Goal: Task Accomplishment & Management: Manage account settings

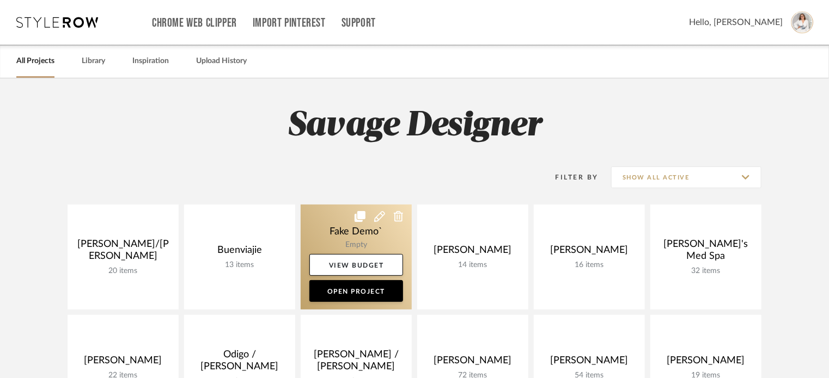
click at [396, 213] on icon at bounding box center [399, 216] width 10 height 11
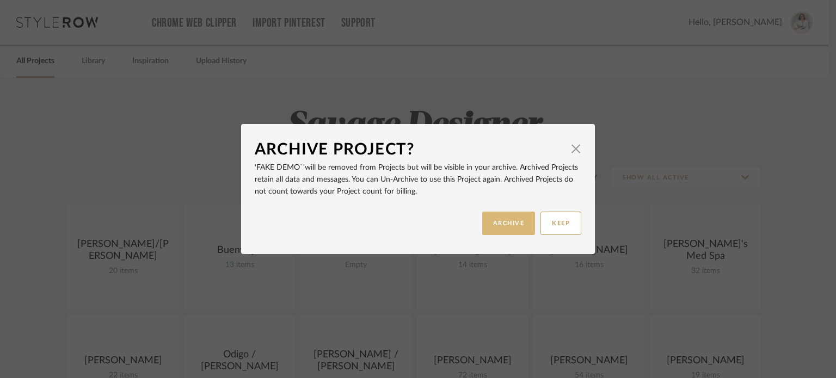
click at [526, 224] on button "ARCHIVE" at bounding box center [508, 223] width 53 height 23
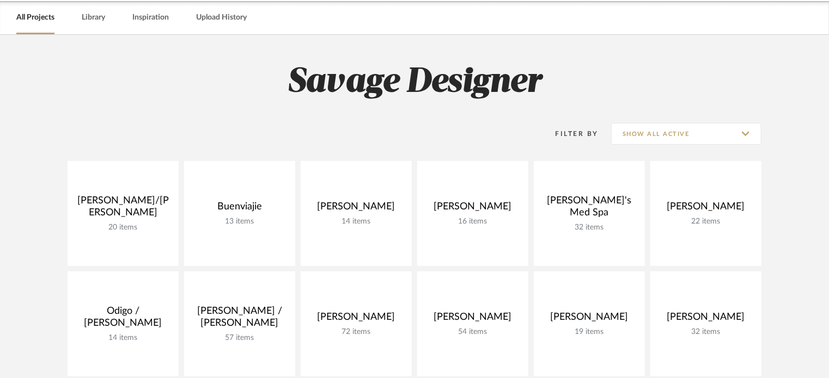
scroll to position [109, 0]
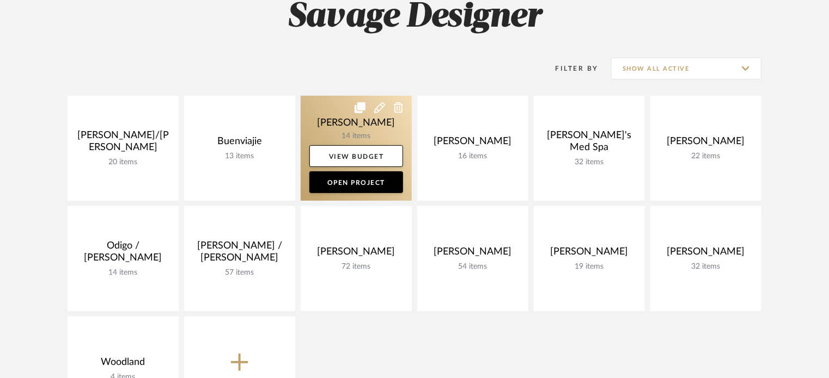
click at [355, 126] on link at bounding box center [356, 148] width 111 height 105
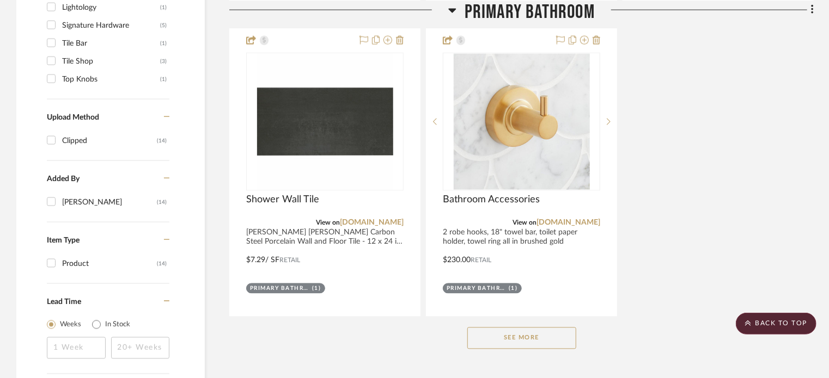
scroll to position [926, 0]
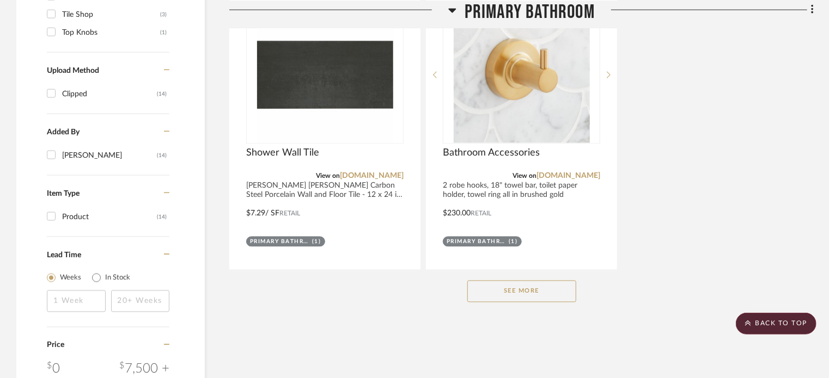
click at [549, 296] on button "See More" at bounding box center [521, 292] width 109 height 22
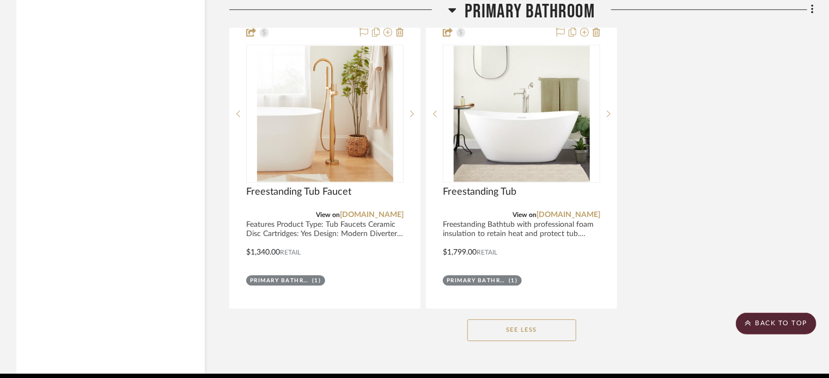
scroll to position [1522, 0]
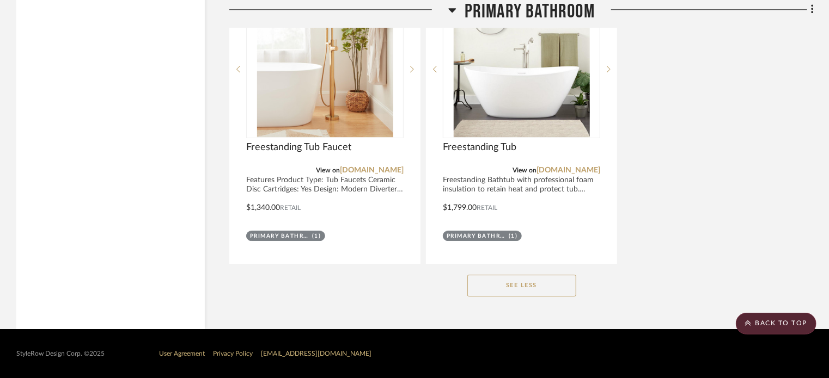
click at [494, 297] on div "See Less" at bounding box center [521, 286] width 584 height 44
click at [502, 289] on button "See Less" at bounding box center [521, 286] width 109 height 22
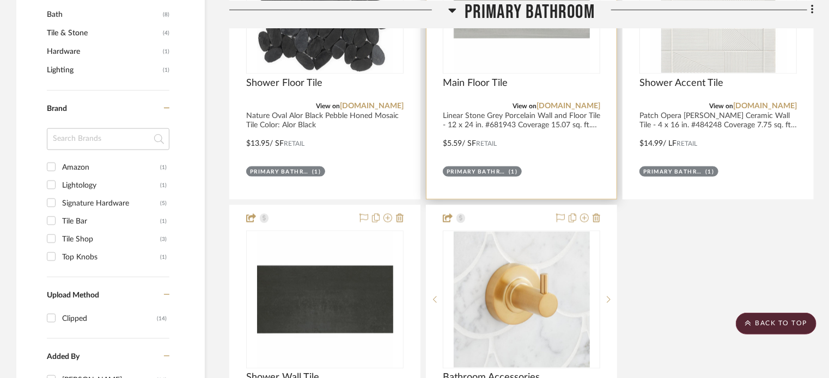
scroll to position [903, 0]
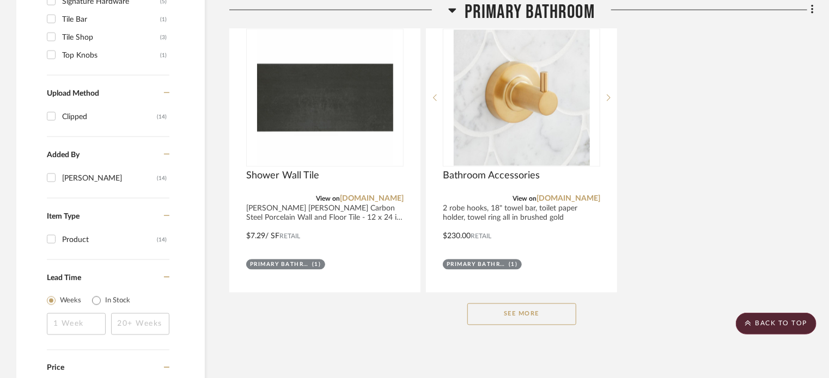
click at [527, 318] on button "See More" at bounding box center [521, 315] width 109 height 22
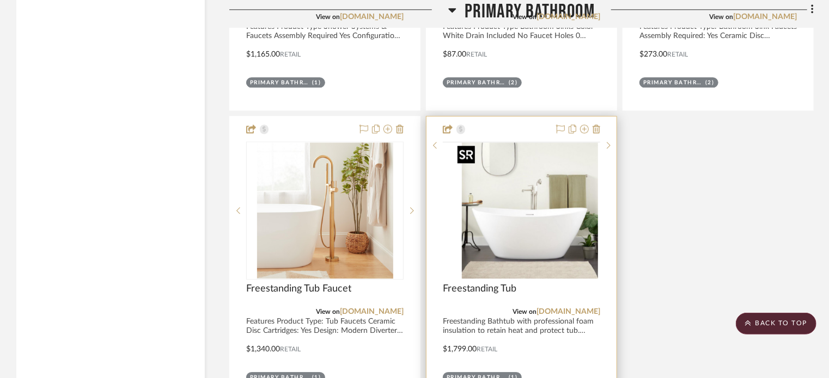
scroll to position [1393, 0]
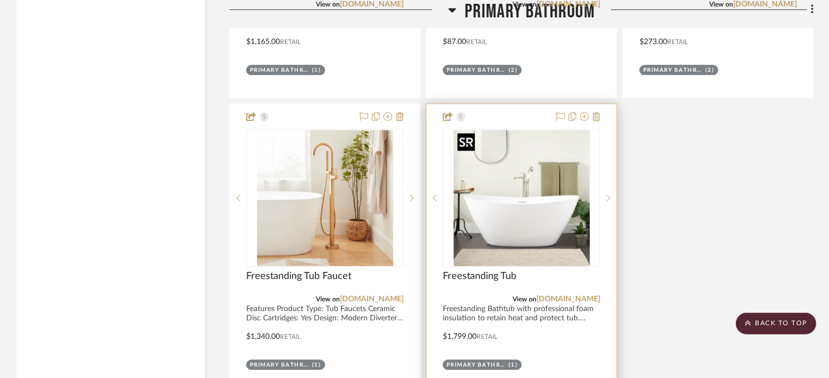
click at [516, 239] on img "0" at bounding box center [522, 198] width 136 height 136
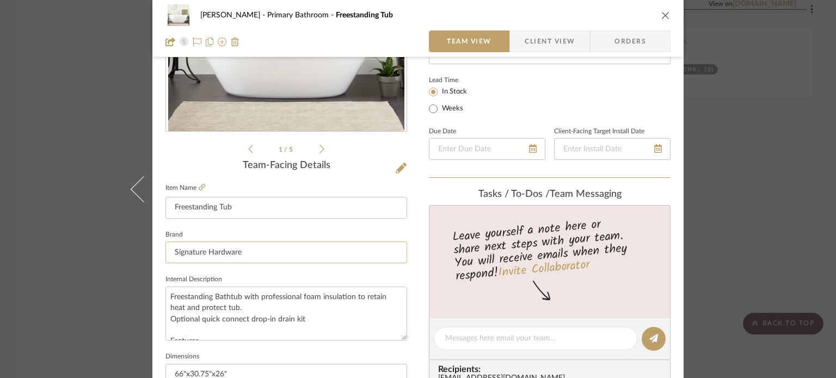
scroll to position [54, 0]
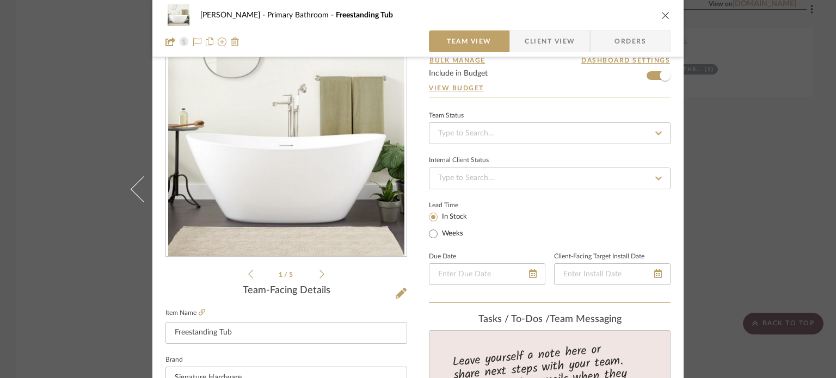
click at [321, 276] on div "1 / 5" at bounding box center [287, 150] width 242 height 261
click at [320, 276] on icon at bounding box center [322, 274] width 5 height 9
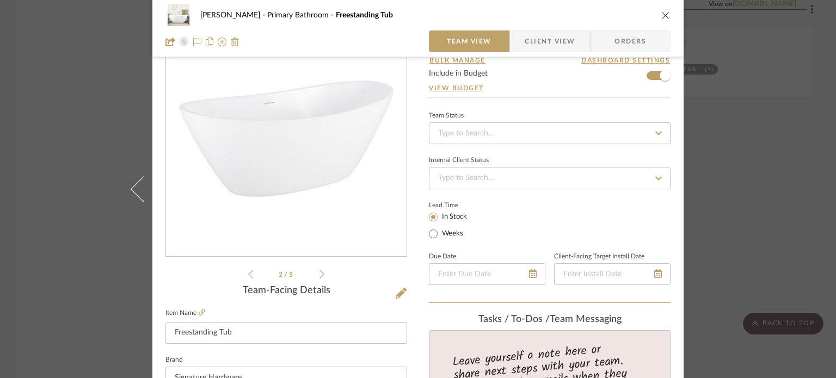
click at [320, 276] on icon at bounding box center [322, 275] width 5 height 10
click at [308, 275] on li "3 / 5" at bounding box center [286, 274] width 66 height 13
click at [320, 272] on icon at bounding box center [322, 275] width 5 height 10
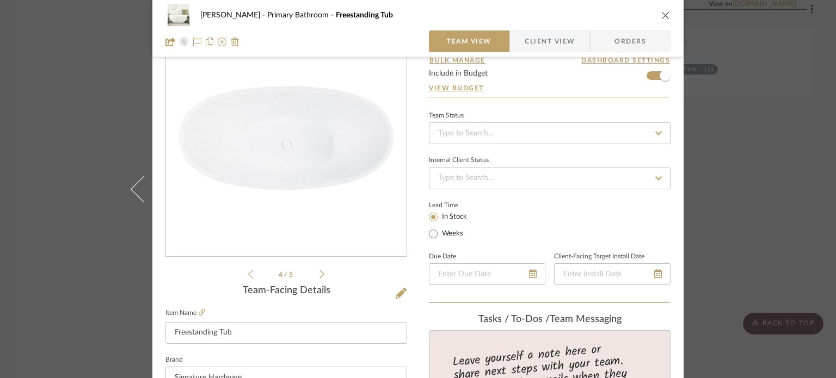
click at [320, 272] on icon at bounding box center [322, 274] width 5 height 9
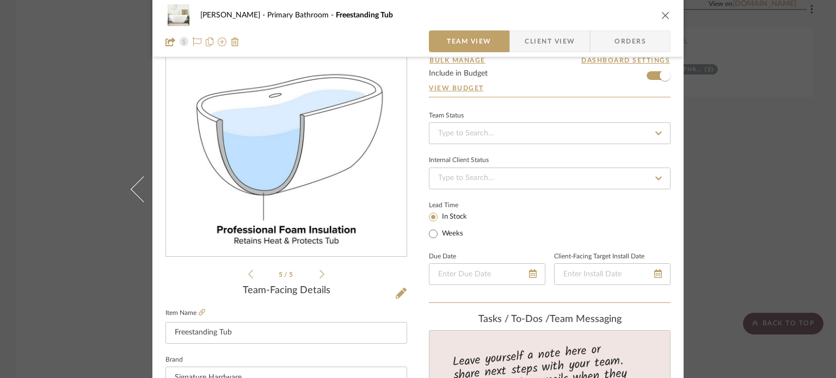
click at [664, 15] on icon "close" at bounding box center [666, 15] width 9 height 9
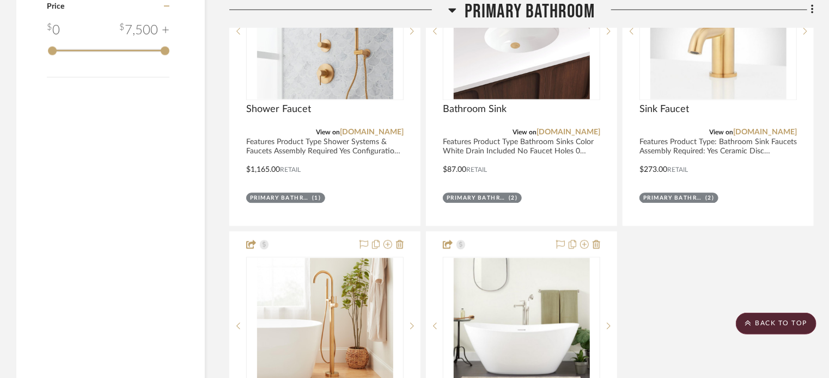
scroll to position [1284, 0]
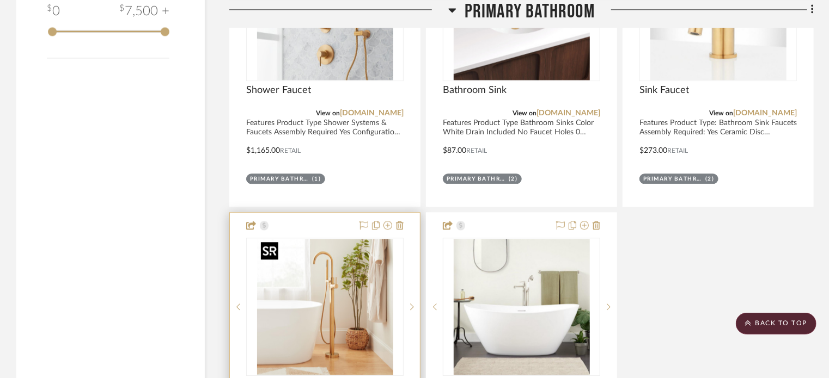
click at [292, 298] on img "0" at bounding box center [325, 307] width 136 height 136
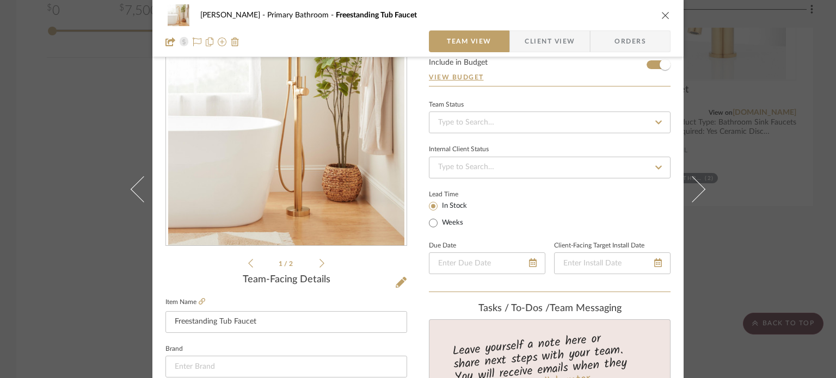
scroll to position [0, 0]
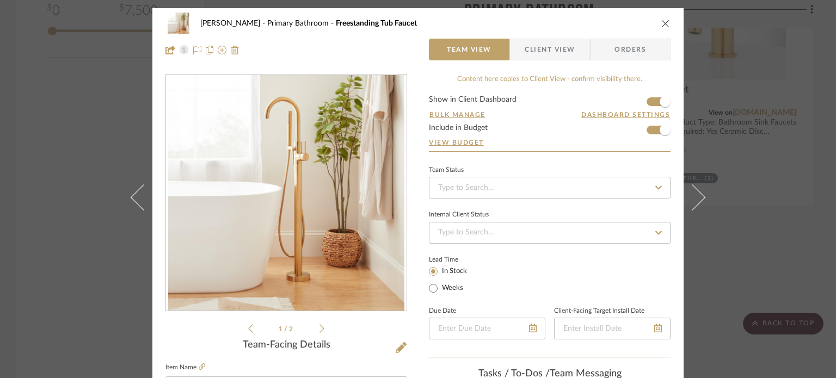
drag, startPoint x: 667, startPoint y: 26, endPoint x: 633, endPoint y: 28, distance: 33.8
click at [666, 26] on button "close" at bounding box center [666, 24] width 10 height 10
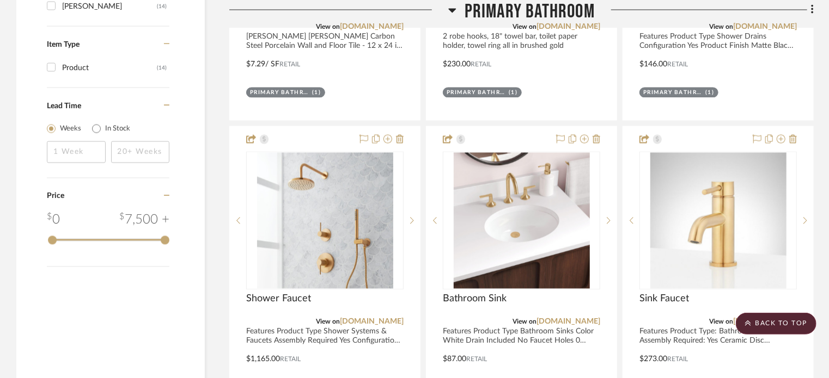
scroll to position [957, 0]
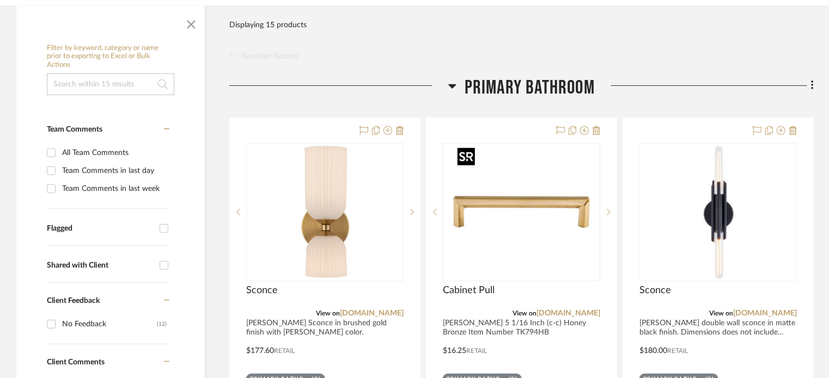
scroll to position [218, 0]
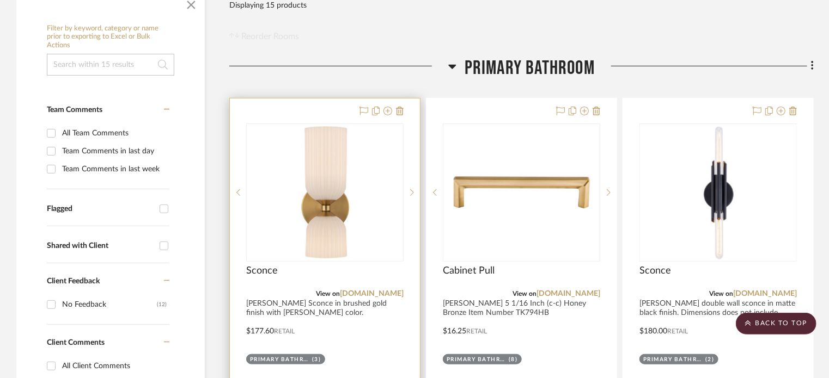
click at [0, 0] on div at bounding box center [0, 0] width 0 height 0
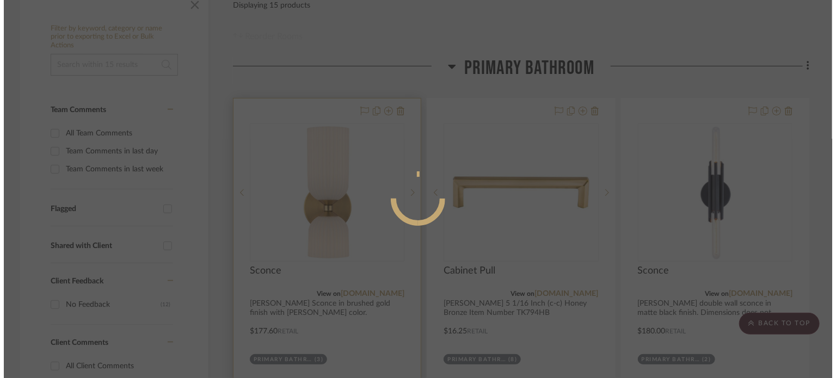
scroll to position [0, 0]
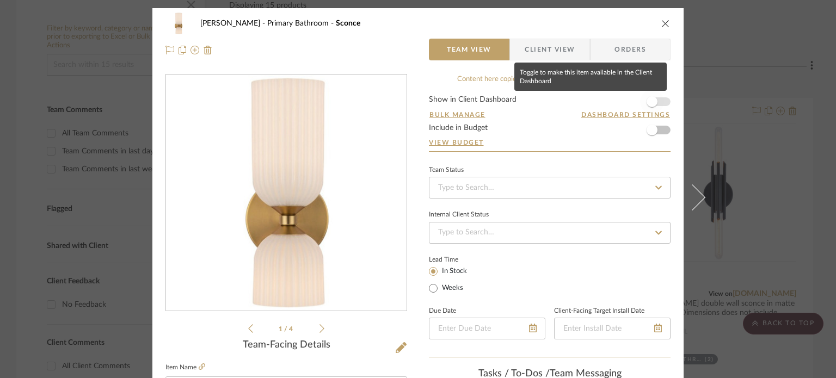
click at [651, 106] on span "button" at bounding box center [652, 101] width 11 height 11
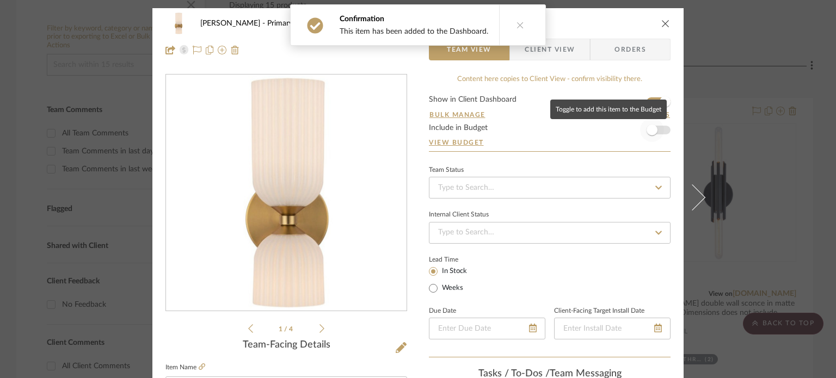
click at [656, 136] on span "button" at bounding box center [652, 130] width 24 height 24
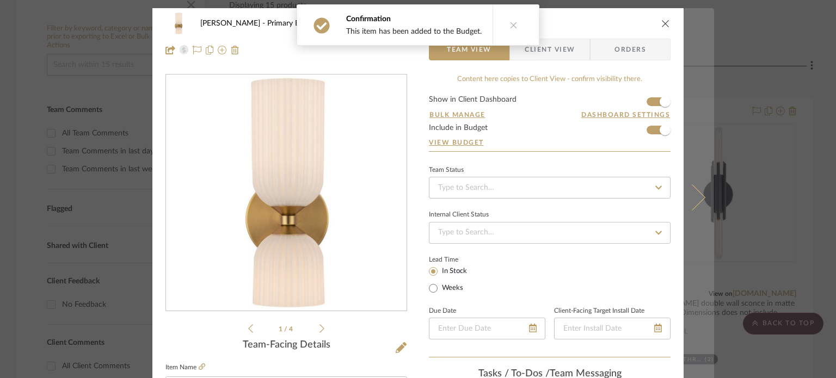
click at [686, 157] on button at bounding box center [699, 197] width 30 height 378
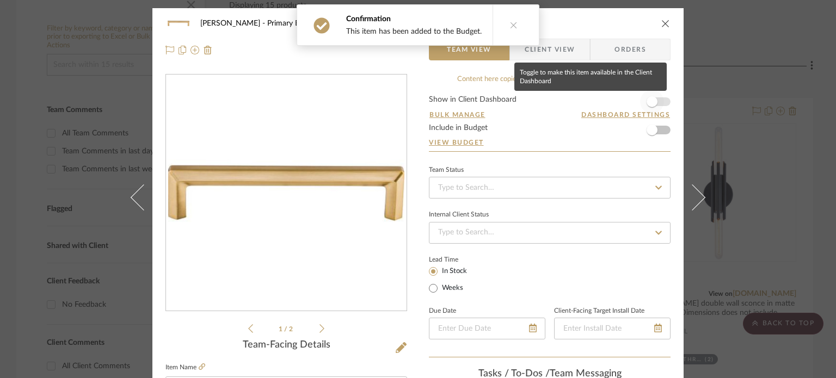
click at [656, 97] on span "button" at bounding box center [652, 102] width 24 height 24
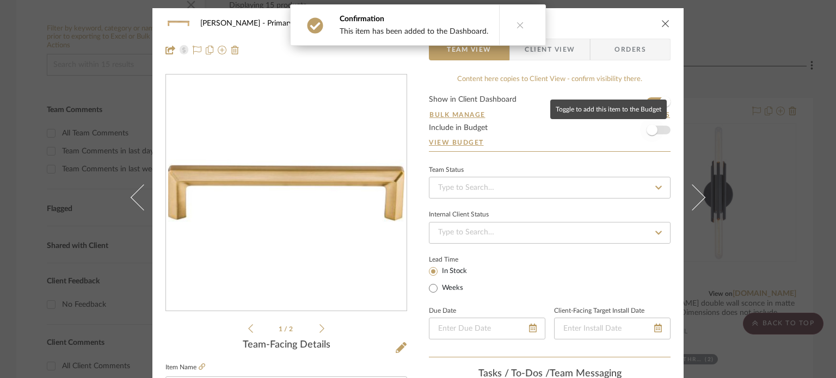
click at [656, 129] on span "button" at bounding box center [652, 130] width 24 height 24
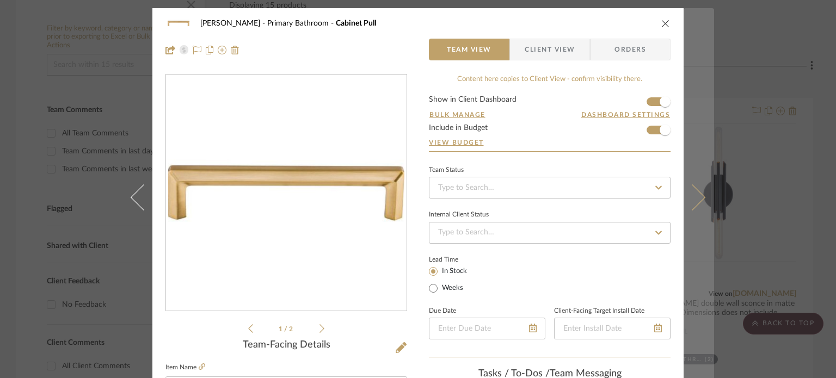
click at [701, 139] on button at bounding box center [699, 197] width 30 height 378
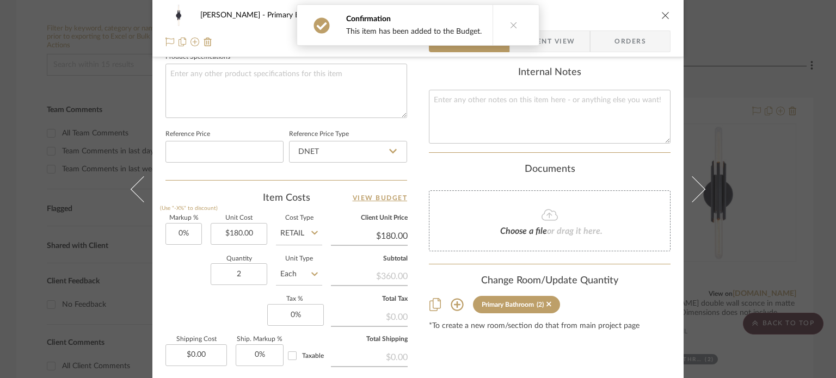
scroll to position [545, 0]
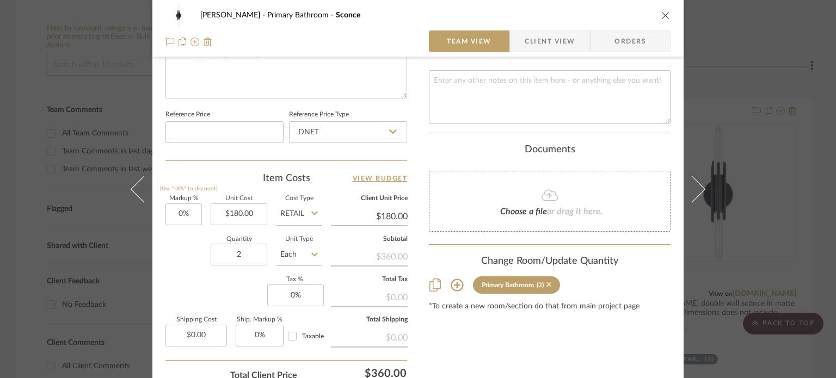
click at [547, 285] on icon at bounding box center [549, 285] width 5 height 5
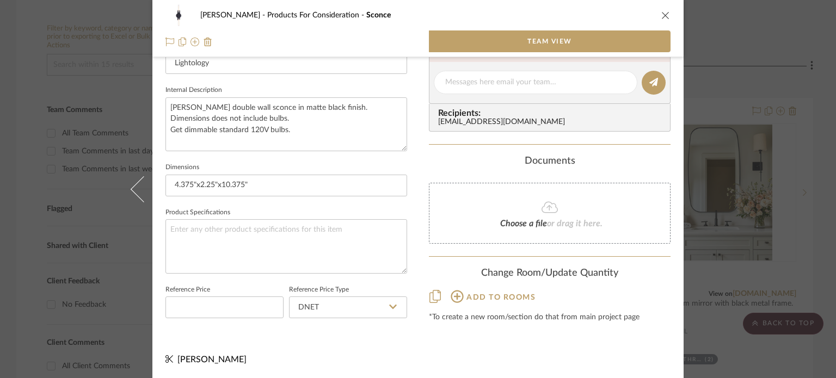
click at [664, 15] on icon "close" at bounding box center [666, 15] width 9 height 9
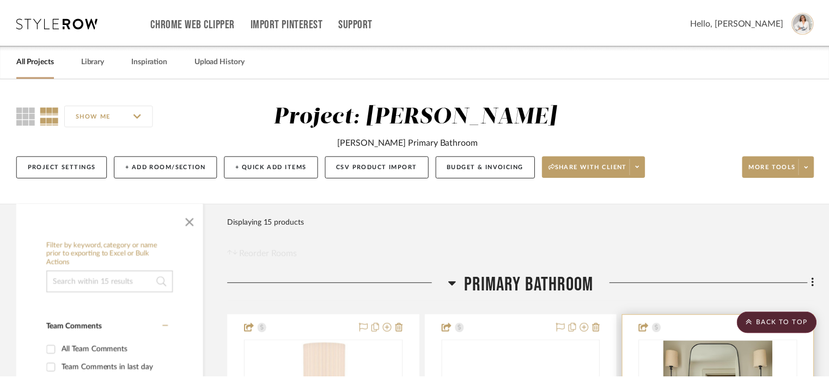
scroll to position [218, 0]
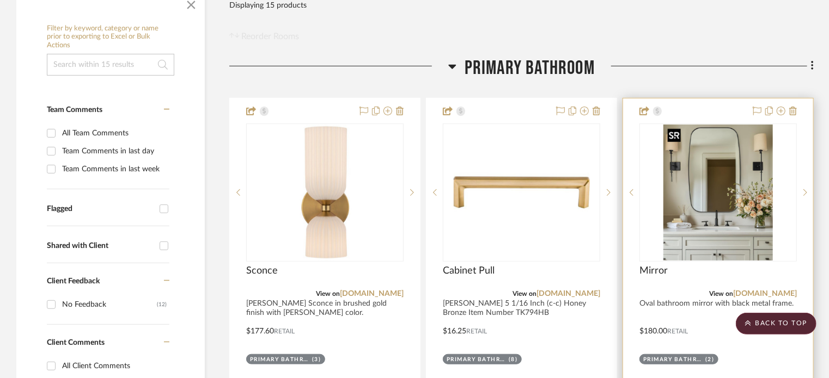
click at [0, 0] on img at bounding box center [0, 0] width 0 height 0
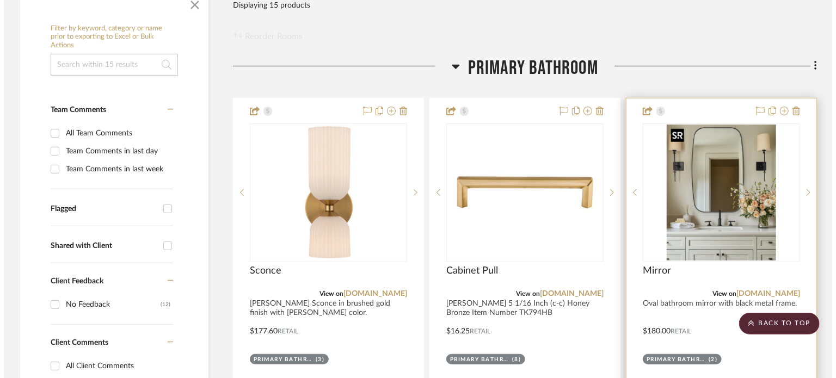
scroll to position [0, 0]
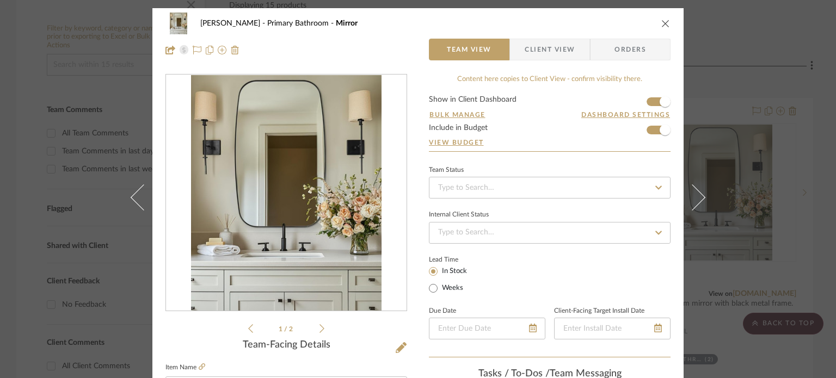
click at [662, 17] on div "Glaser Primary Bathroom Mirror" at bounding box center [418, 24] width 505 height 22
click at [664, 23] on icon "close" at bounding box center [666, 23] width 9 height 9
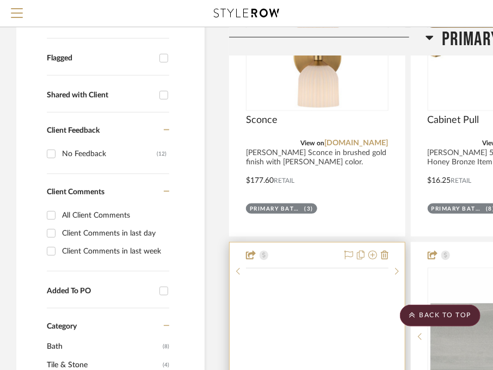
scroll to position [381, 0]
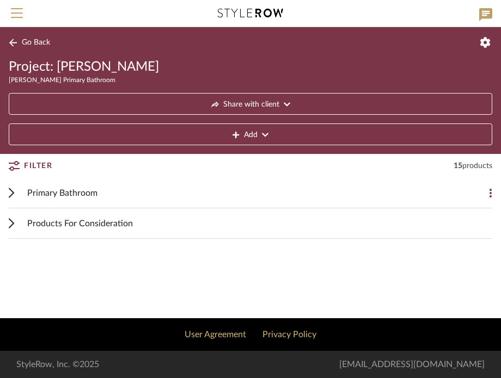
click at [92, 186] on div "Primary Bathroom" at bounding box center [242, 193] width 430 height 30
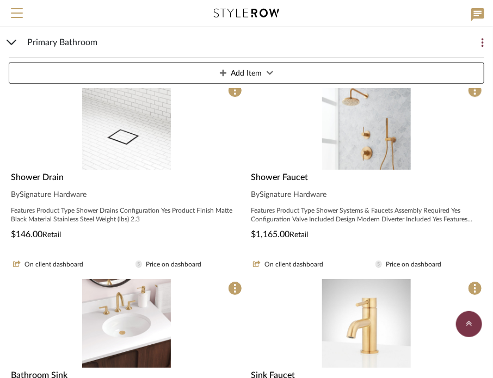
scroll to position [1089, 0]
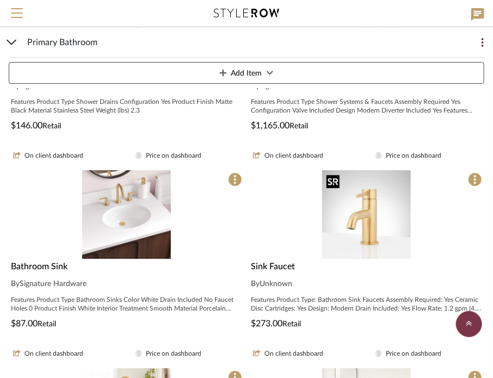
click at [384, 225] on img "0" at bounding box center [366, 214] width 89 height 89
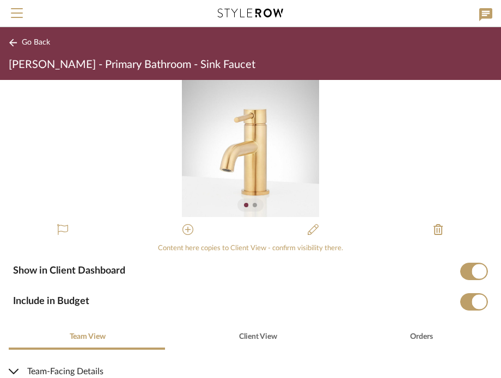
click at [19, 40] on button "Go Back" at bounding box center [31, 43] width 45 height 14
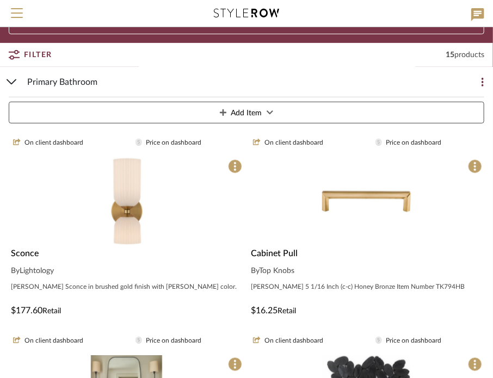
scroll to position [218, 0]
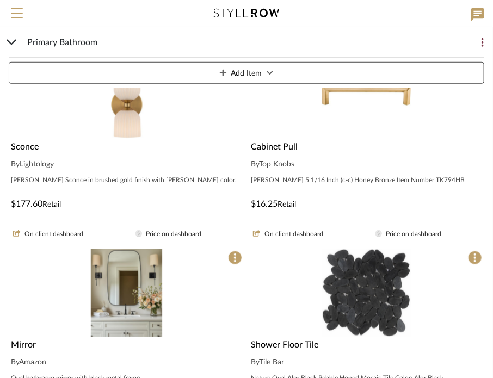
click at [137, 107] on img "0" at bounding box center [126, 95] width 41 height 89
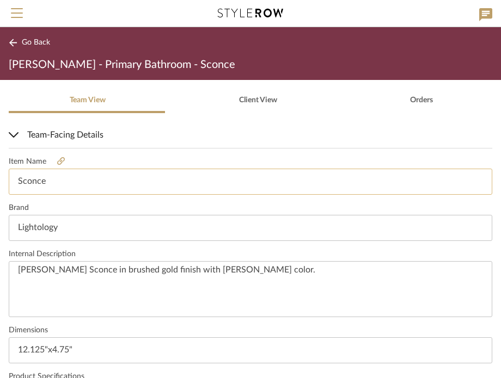
scroll to position [218, 0]
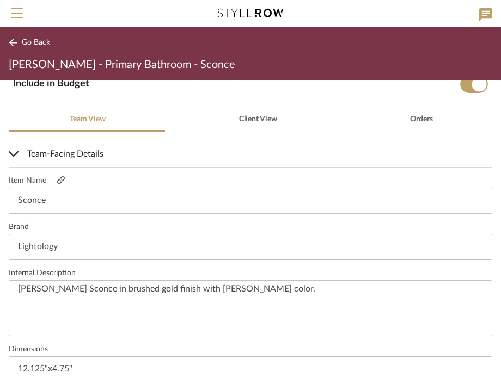
click at [57, 181] on icon at bounding box center [61, 180] width 8 height 8
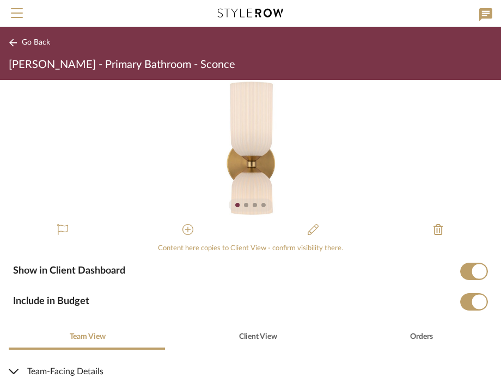
click at [17, 36] on button "Go Back" at bounding box center [31, 43] width 45 height 14
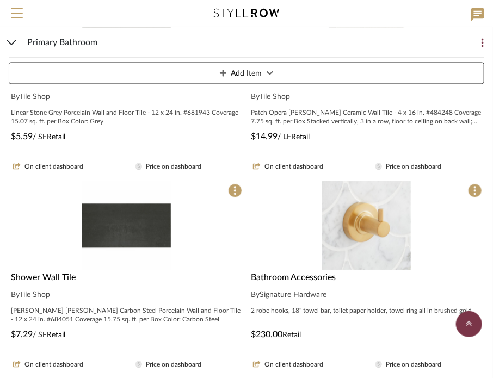
scroll to position [735, 0]
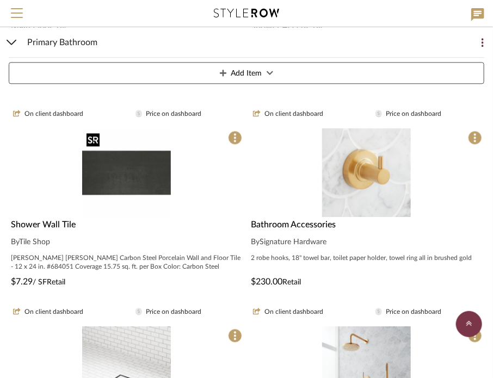
click at [107, 165] on img "0" at bounding box center [126, 173] width 89 height 89
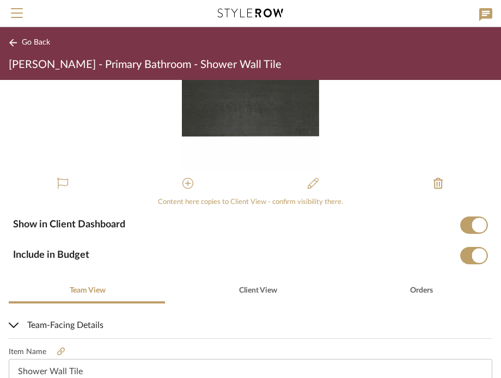
scroll to position [109, 0]
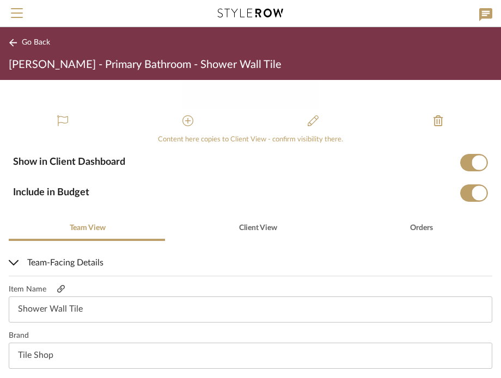
click at [60, 289] on icon at bounding box center [61, 289] width 8 height 8
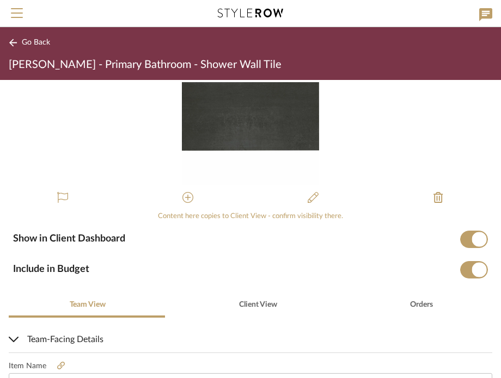
scroll to position [0, 0]
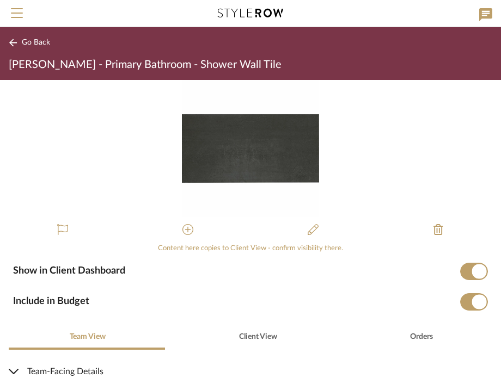
click at [24, 41] on span "Go Back" at bounding box center [36, 42] width 28 height 9
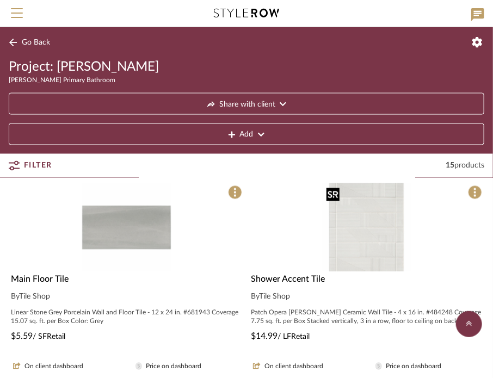
scroll to position [462, 0]
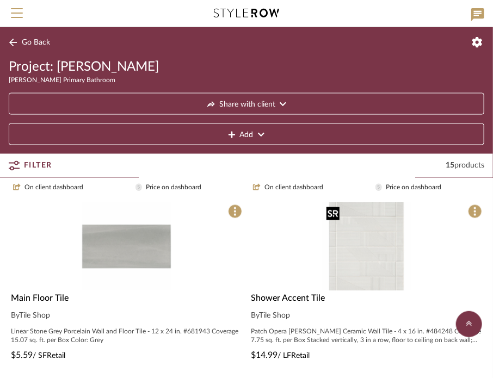
click at [380, 252] on img "0" at bounding box center [366, 247] width 89 height 89
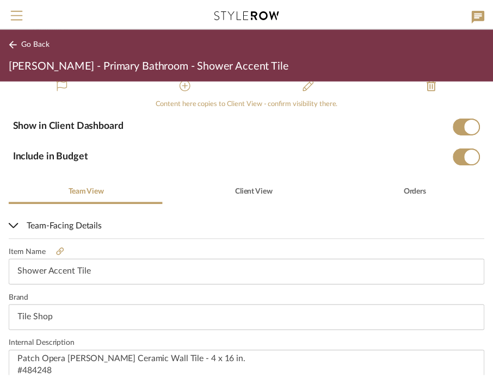
scroll to position [163, 0]
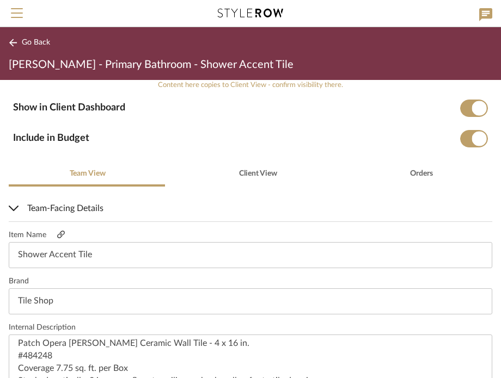
click at [60, 238] on icon at bounding box center [61, 235] width 8 height 8
click at [10, 45] on icon at bounding box center [13, 43] width 9 height 8
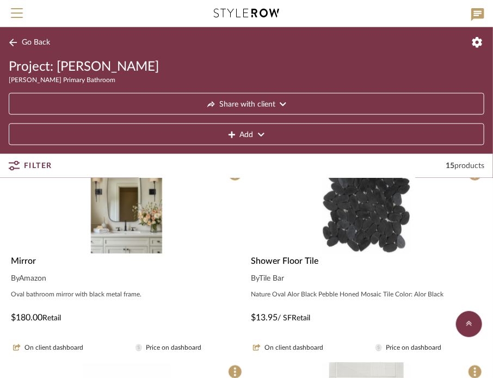
scroll to position [299, 0]
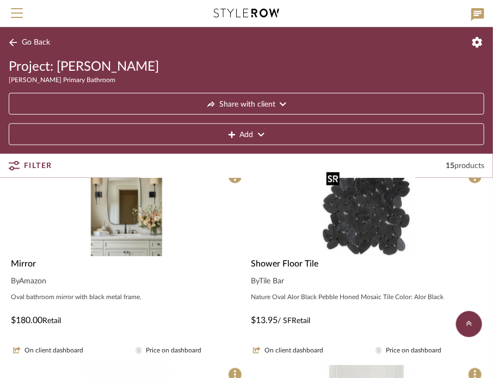
click at [347, 221] on img "0" at bounding box center [366, 212] width 89 height 89
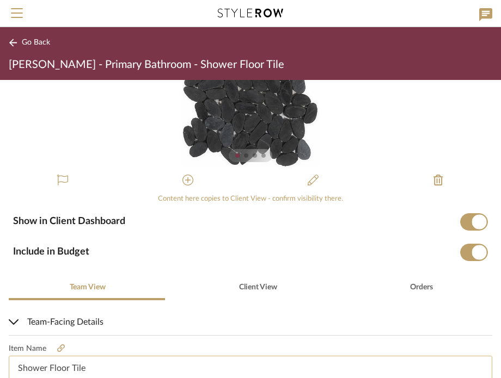
scroll to position [109, 0]
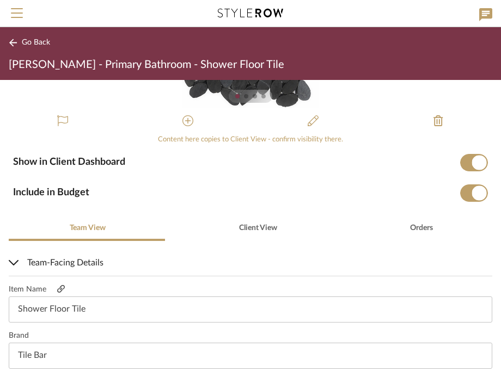
click at [60, 291] on icon at bounding box center [61, 289] width 8 height 8
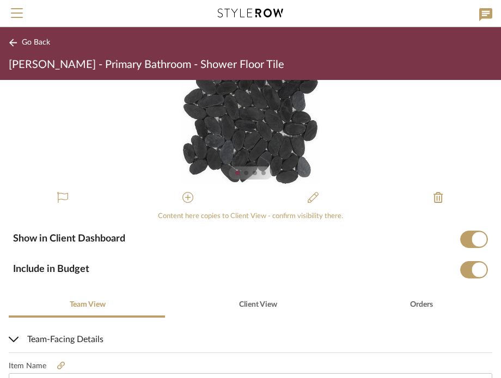
scroll to position [0, 0]
